Goal: Information Seeking & Learning: Learn about a topic

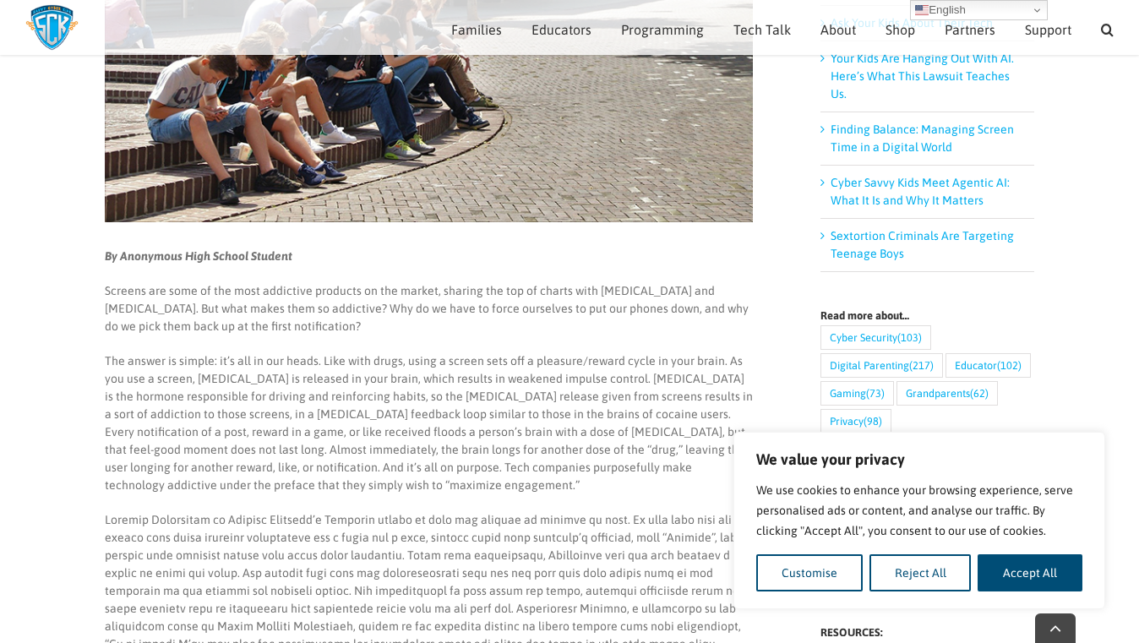
scroll to position [394, 0]
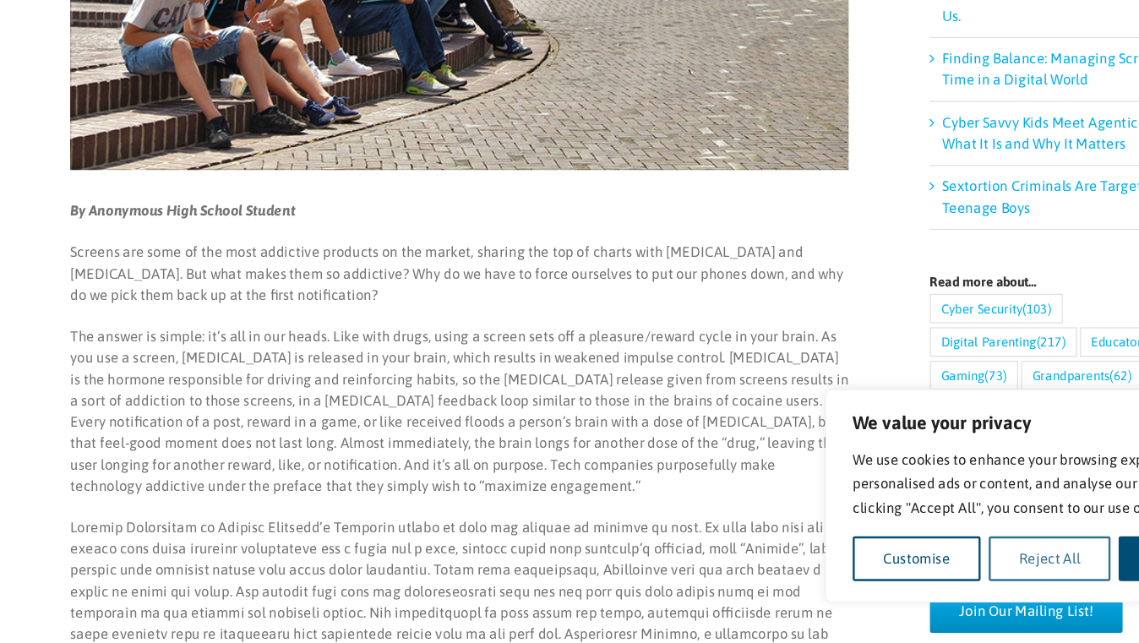
click at [870, 554] on button "Reject All" at bounding box center [921, 572] width 102 height 37
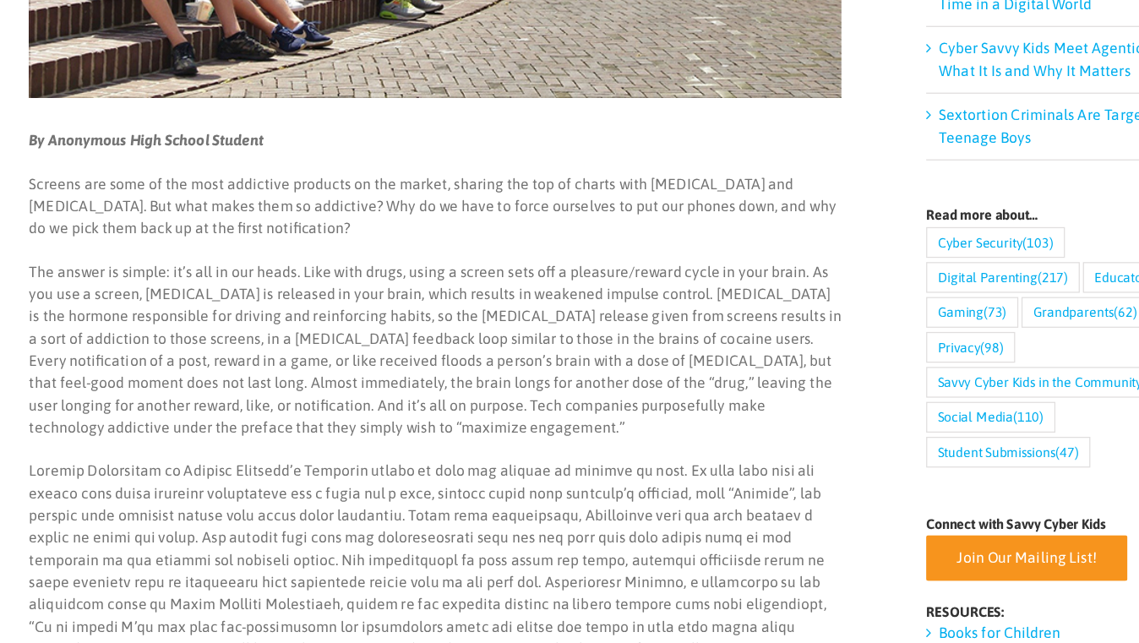
scroll to position [436, 0]
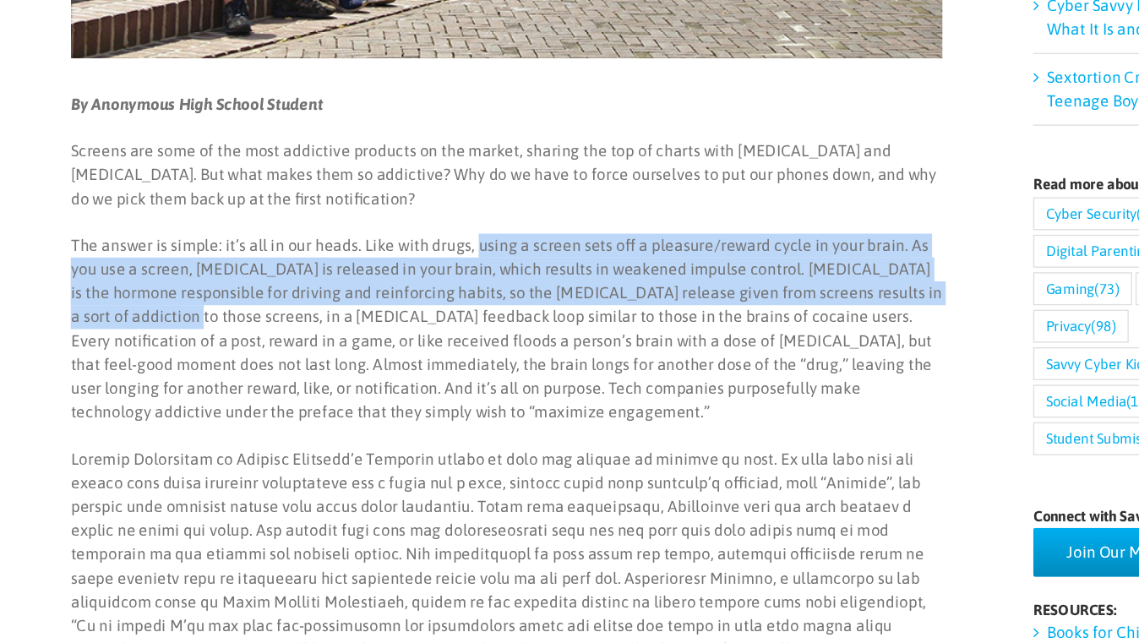
drag, startPoint x: 352, startPoint y: 185, endPoint x: 127, endPoint y: 240, distance: 232.2
click at [127, 337] on p "The answer is simple: it’s all in our heads. Like with drugs, using a screen se…" at bounding box center [429, 408] width 648 height 142
copy p "using a screen sets off a pleasure/reward cycle in your brain. As you use a scr…"
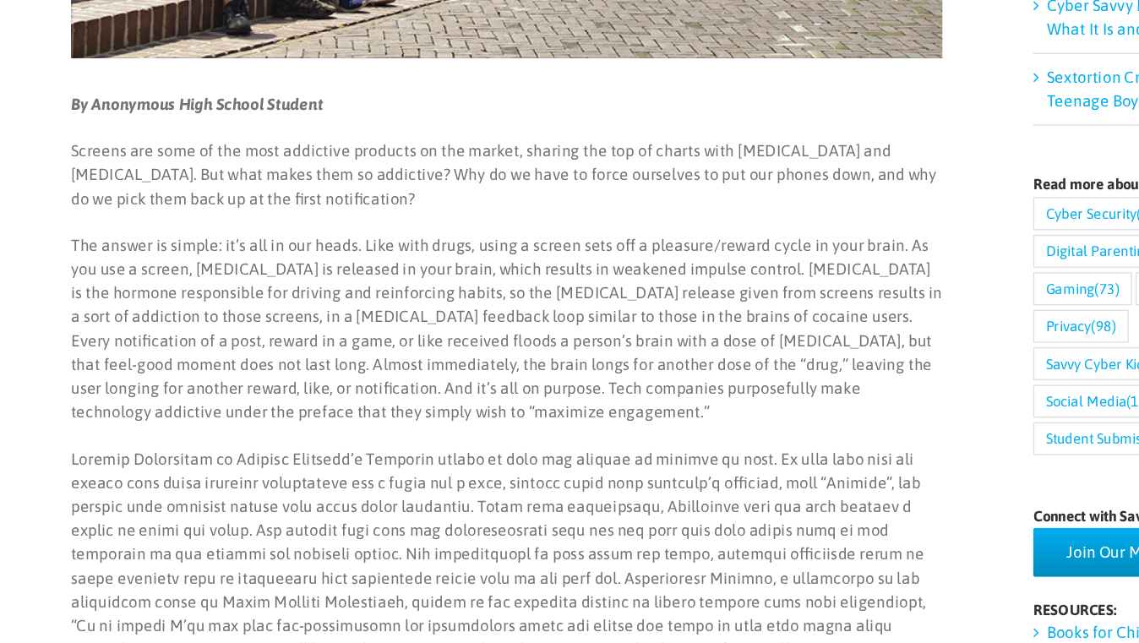
click at [420, 337] on p "The answer is simple: it’s all in our heads. Like with drugs, using a screen se…" at bounding box center [429, 408] width 648 height 142
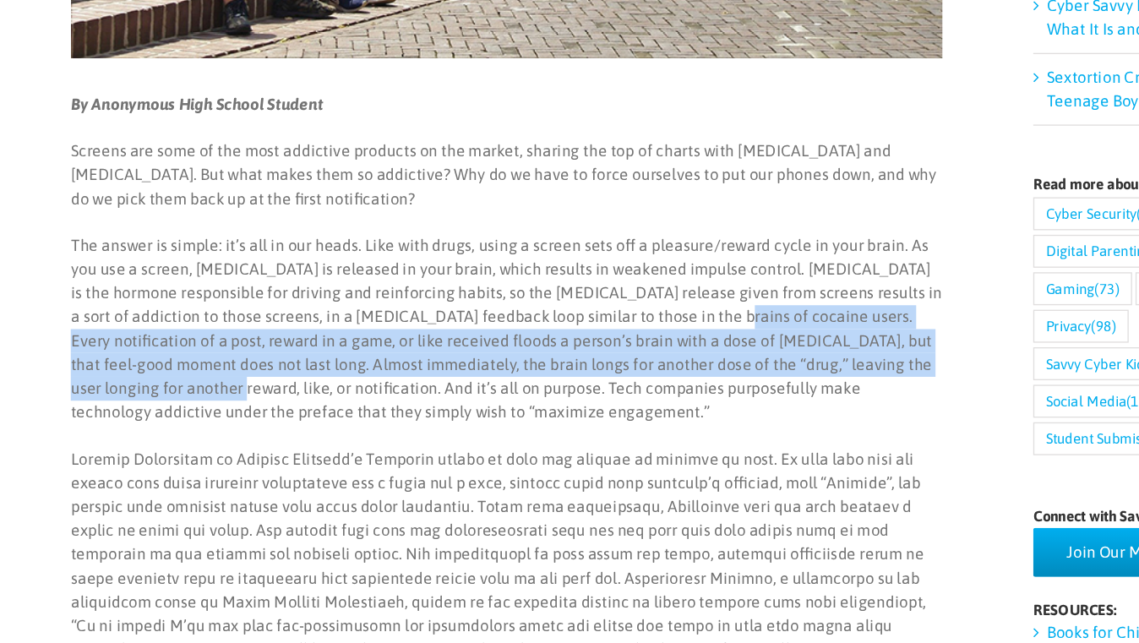
drag, startPoint x: 523, startPoint y: 238, endPoint x: 114, endPoint y: 291, distance: 412.4
click at [114, 337] on p "The answer is simple: it’s all in our heads. Like with drugs, using a screen se…" at bounding box center [429, 408] width 648 height 142
copy p "Every notification of a post, reward in a game, or like received floods a perso…"
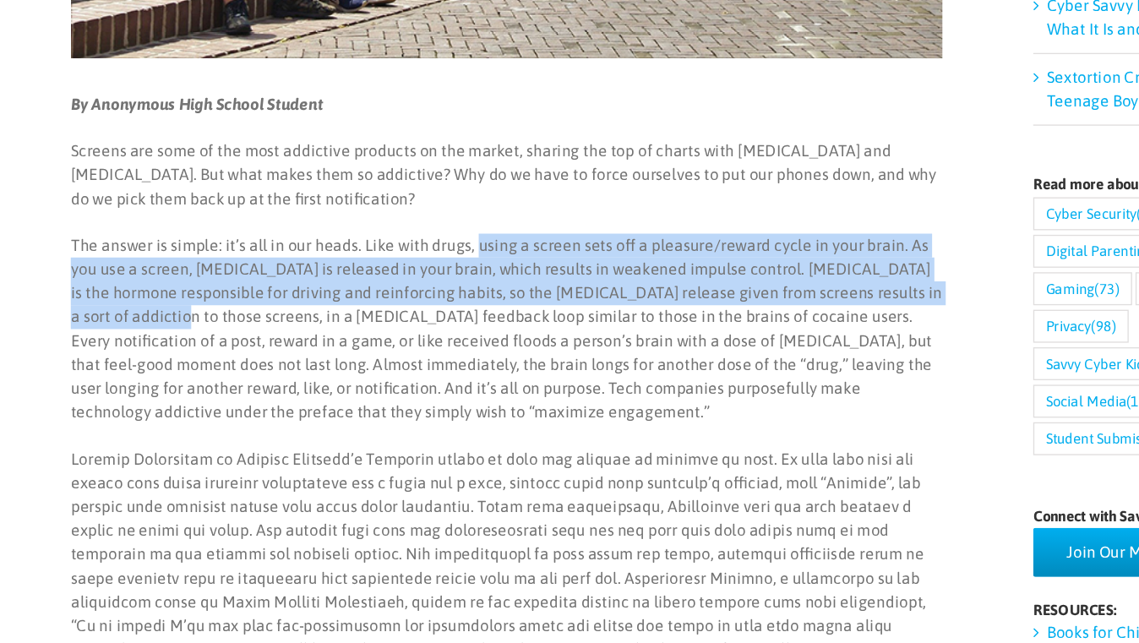
drag, startPoint x: 123, startPoint y: 238, endPoint x: 355, endPoint y: 181, distance: 238.6
click at [355, 337] on p "The answer is simple: it’s all in our heads. Like with drugs, using a screen se…" at bounding box center [429, 408] width 648 height 142
copy p "using a screen sets off a pleasure/reward cycle in your brain. As you use a scr…"
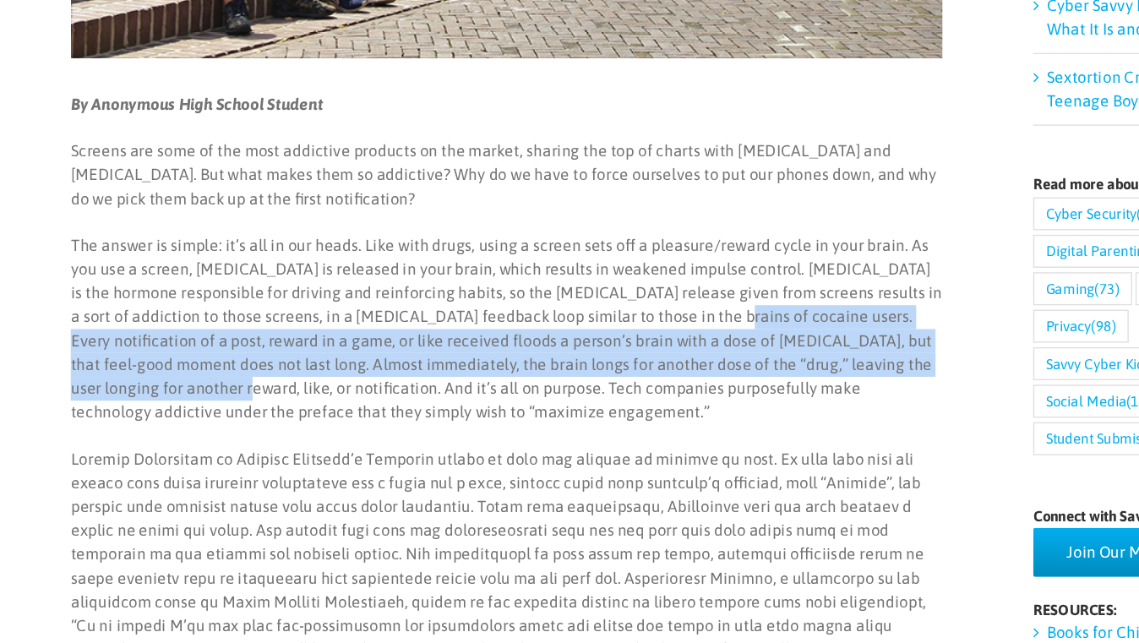
drag, startPoint x: 524, startPoint y: 237, endPoint x: 117, endPoint y: 289, distance: 410.7
copy p "Every notification of a post, reward in a game, or like received floods a perso…"
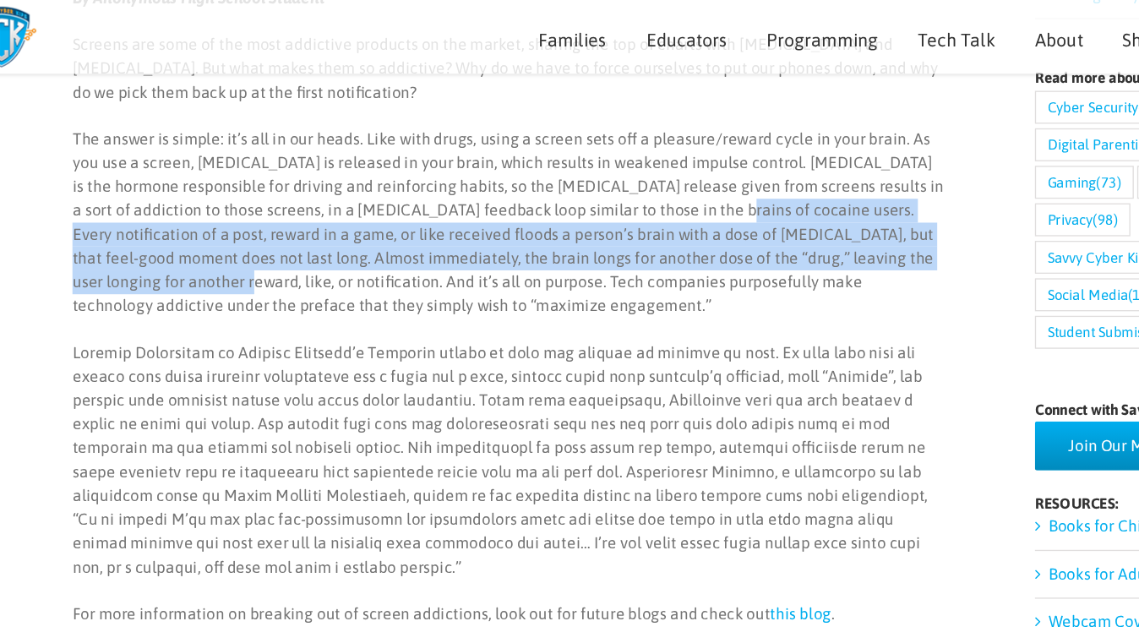
scroll to position [647, 0]
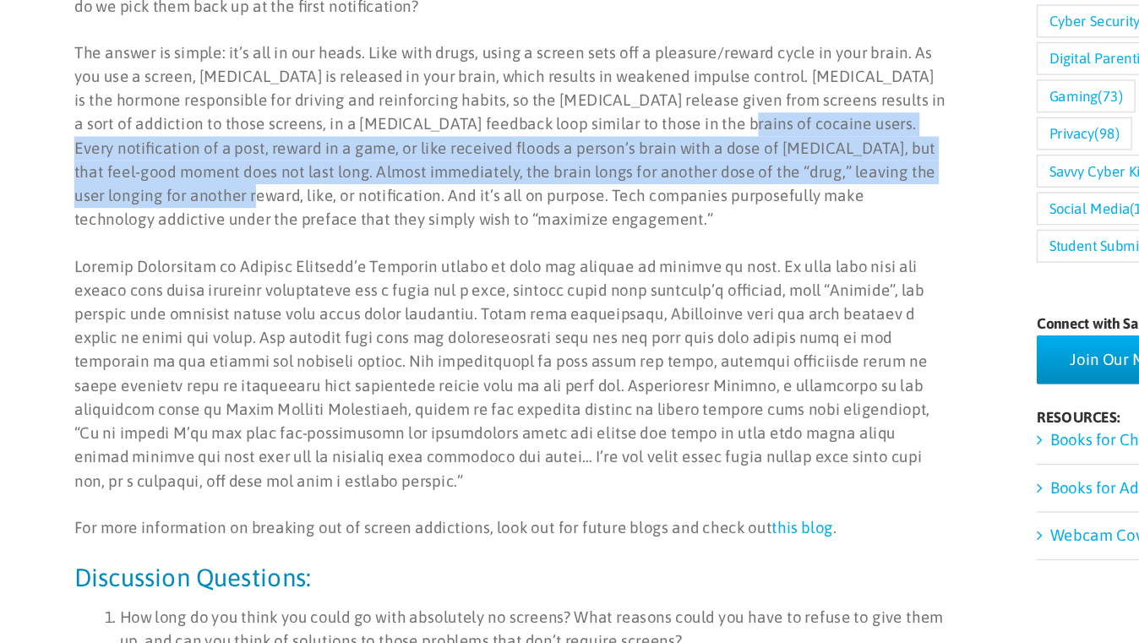
click at [624, 482] on link "this blog" at bounding box center [647, 489] width 46 height 14
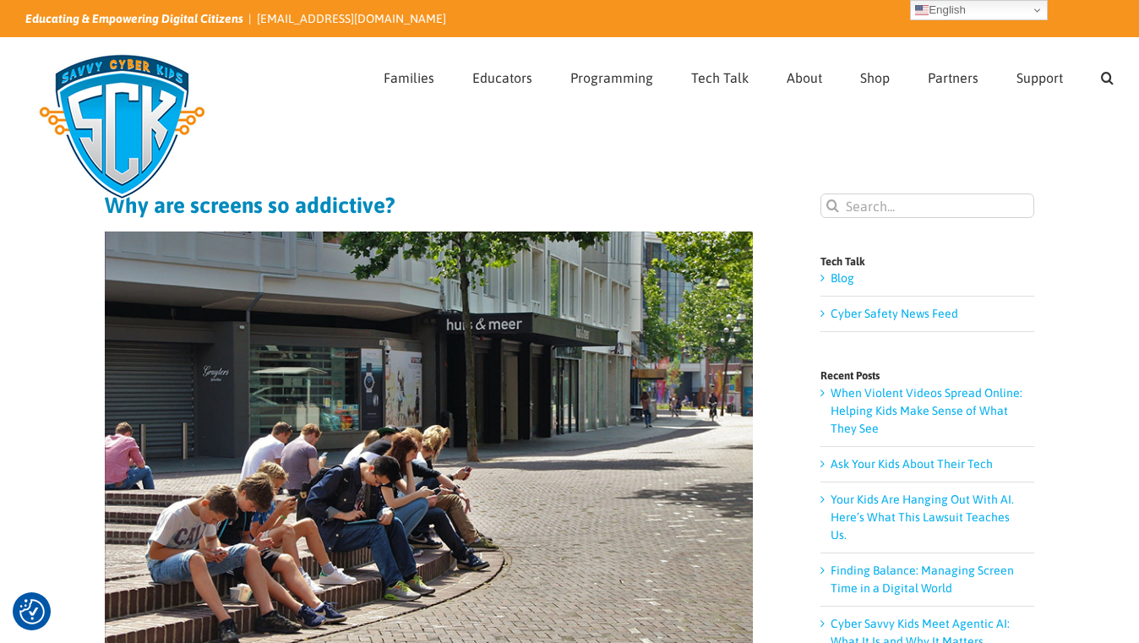
scroll to position [0, 0]
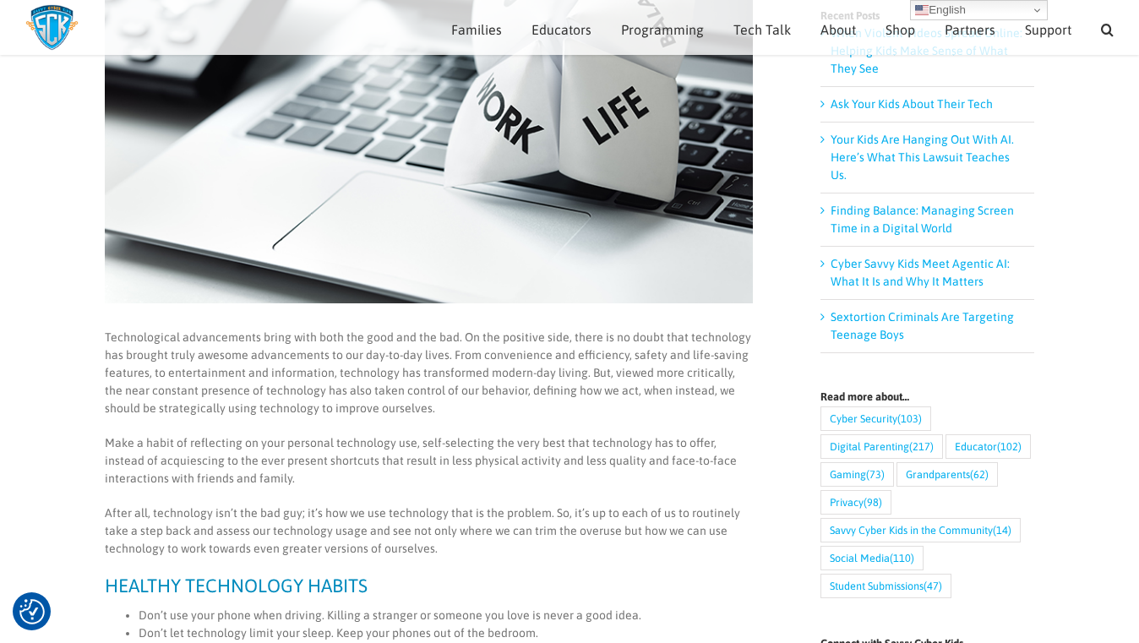
scroll to position [176, 0]
